Goal: Book appointment/travel/reservation

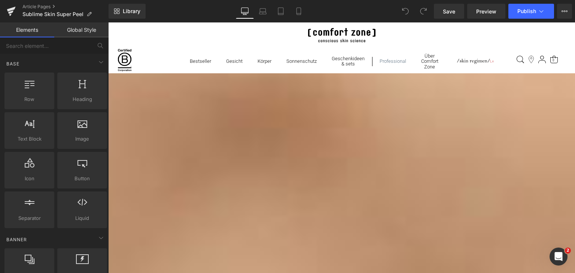
scroll to position [889, 0]
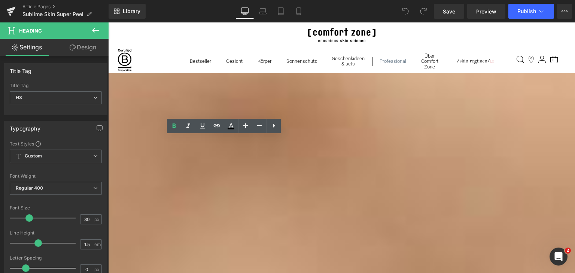
paste div
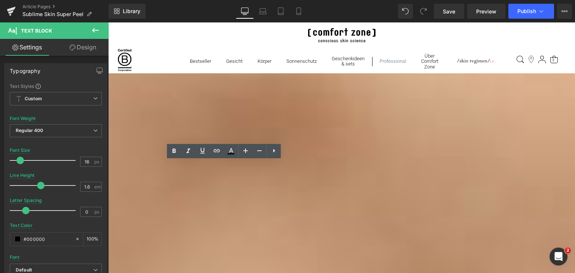
paste div
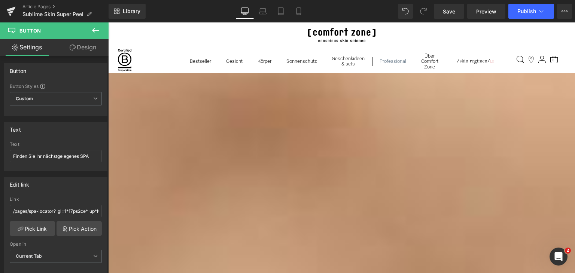
click at [61, 153] on input "Finden Sie Ihr nächstgelegenes SPA" at bounding box center [56, 156] width 92 height 12
paste input "ein SPA in deiner Nähe"
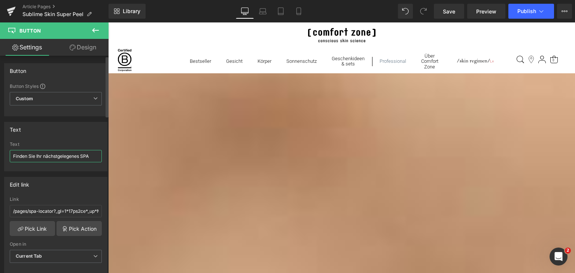
type input "Finde ein SPA in deiner Nähe"
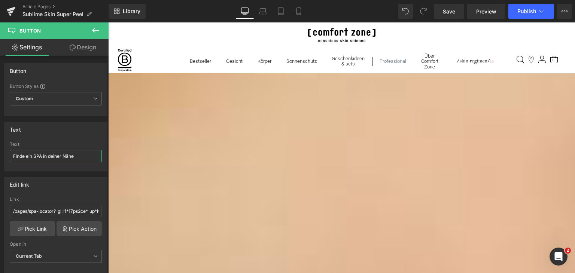
scroll to position [519, 0]
click at [66, 158] on input "Finden Sie Ihr nächstgelegenes SPA" at bounding box center [56, 156] width 92 height 12
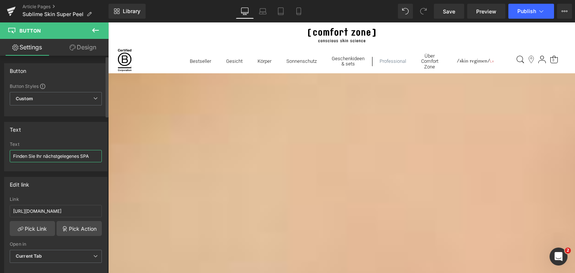
paste input "ein SPA in deiner Nähe"
type input "Finde ein SPA in deiner Nähe"
click at [446, 7] on link "Save" at bounding box center [449, 11] width 30 height 15
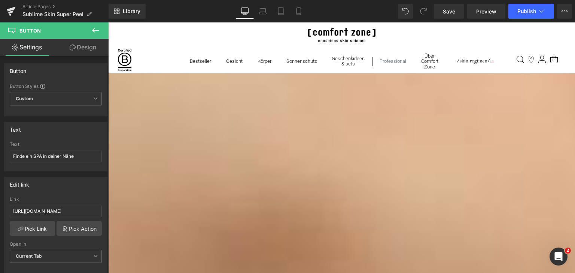
scroll to position [754, 0]
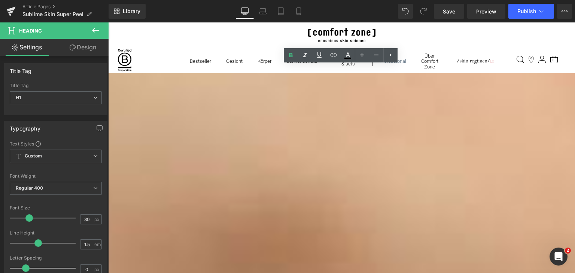
paste div
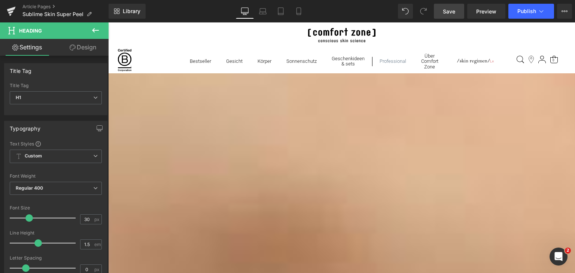
click at [449, 4] on link "Save" at bounding box center [449, 11] width 30 height 15
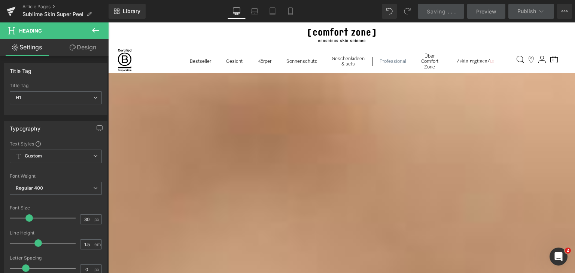
scroll to position [882, 0]
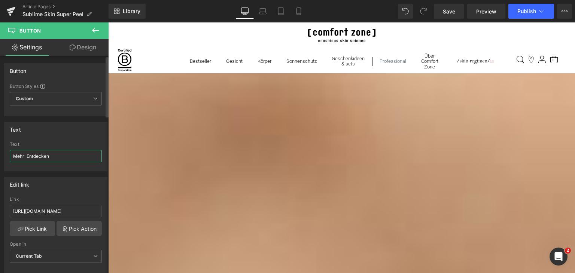
click at [28, 156] on input "Mehr Entdecken" at bounding box center [56, 156] width 92 height 12
type input "Mehr entdecken"
click at [45, 155] on input "Mehr entdecken" at bounding box center [56, 156] width 92 height 12
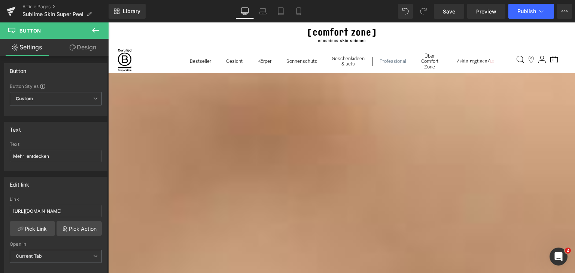
click at [70, 155] on input "Mehr Entdecken" at bounding box center [56, 156] width 92 height 12
paste input "e"
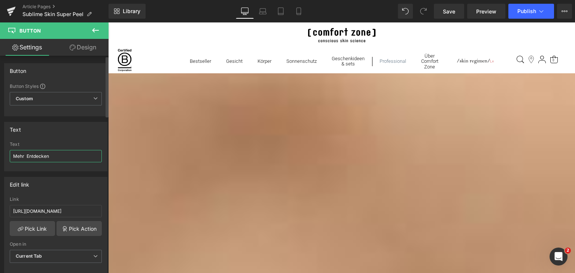
type input "Mehr entdecken"
click at [56, 155] on input "Mehr Entdecken" at bounding box center [56, 156] width 92 height 12
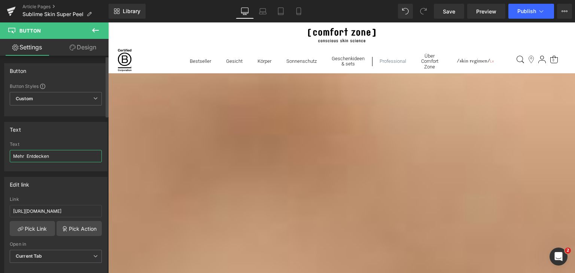
paste input "e"
type input "Mehr entdecken"
click at [441, 14] on link "Save" at bounding box center [449, 11] width 30 height 15
drag, startPoint x: 449, startPoint y: 14, endPoint x: 243, endPoint y: 97, distance: 221.9
click at [449, 14] on span "Save" at bounding box center [449, 11] width 12 height 8
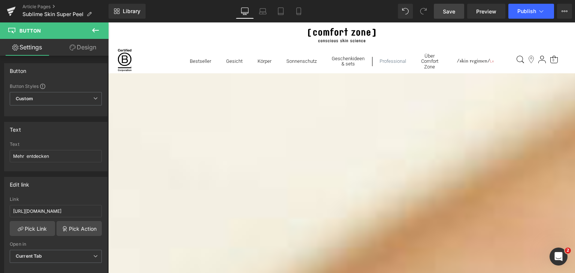
scroll to position [52, 0]
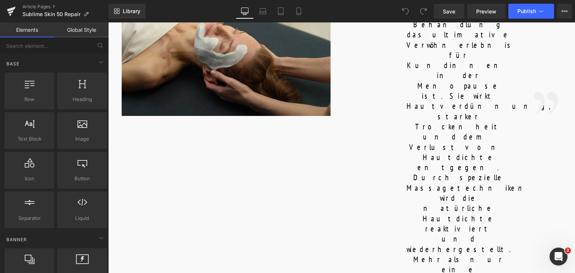
scroll to position [555, 0]
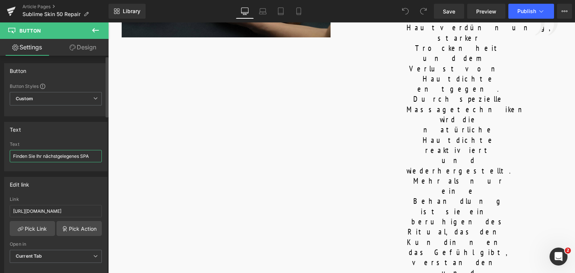
click at [51, 155] on input "Finden Sie Ihr nächstgelegenes SPA" at bounding box center [56, 156] width 92 height 12
paste input "ein SPA in deiner Nähe"
type input "Finde ein SPA in deiner Nähe"
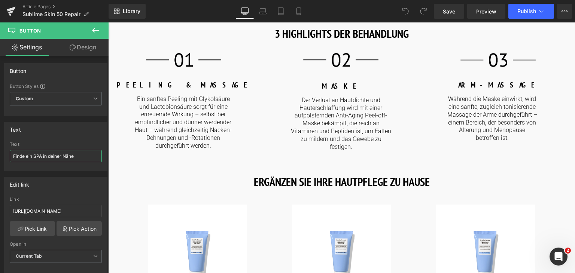
scroll to position [925, 0]
click at [65, 156] on input "Finden Sie Ihr nächstgelegenes SPA" at bounding box center [56, 156] width 92 height 12
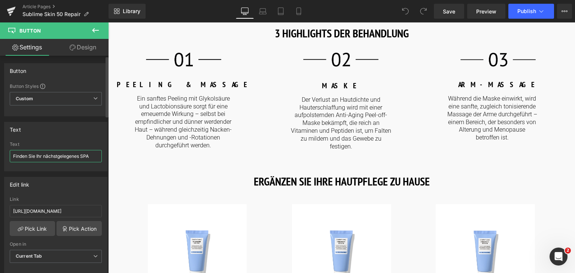
paste input "ein SPA in deiner Nähe"
type input "Finde ein SPA in deiner Nähe"
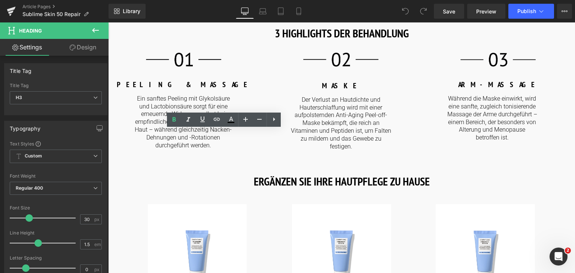
paste div
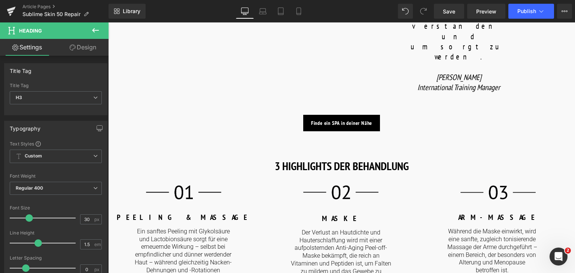
scroll to position [743, 0]
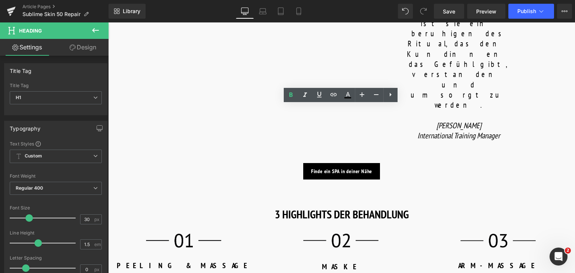
paste div
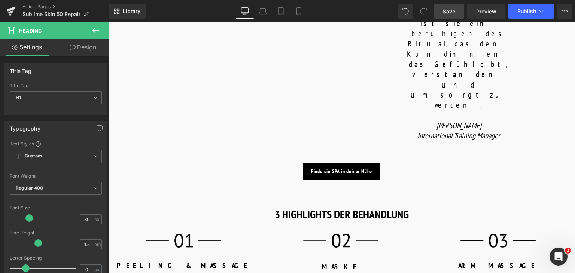
click at [446, 15] on span "Save" at bounding box center [449, 11] width 12 height 8
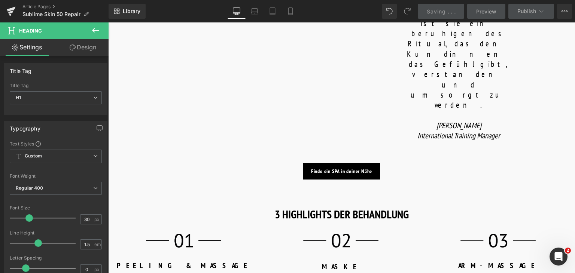
scroll to position [716, 0]
